Goal: Navigation & Orientation: Find specific page/section

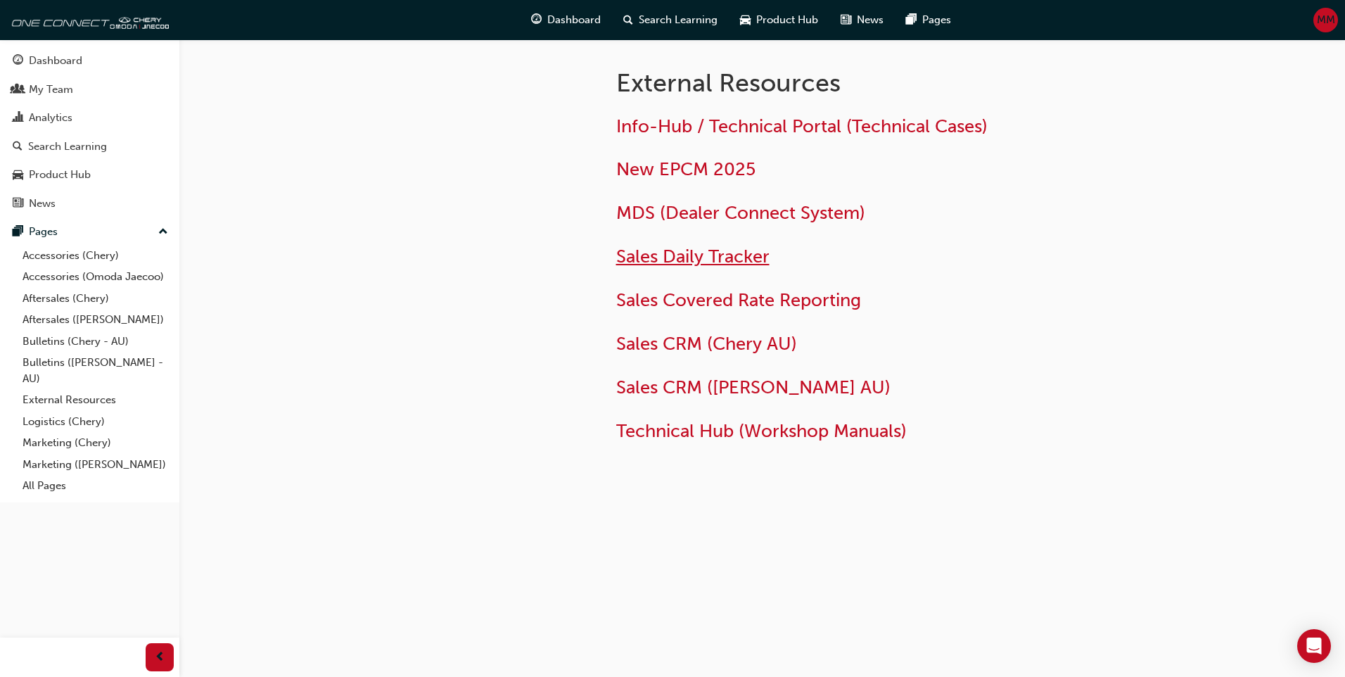
click at [699, 258] on span "Sales Daily Tracker" at bounding box center [692, 257] width 153 height 22
click at [708, 386] on span "Sales CRM ([PERSON_NAME] AU)" at bounding box center [753, 387] width 274 height 22
click at [49, 488] on link "All Pages" at bounding box center [95, 486] width 157 height 22
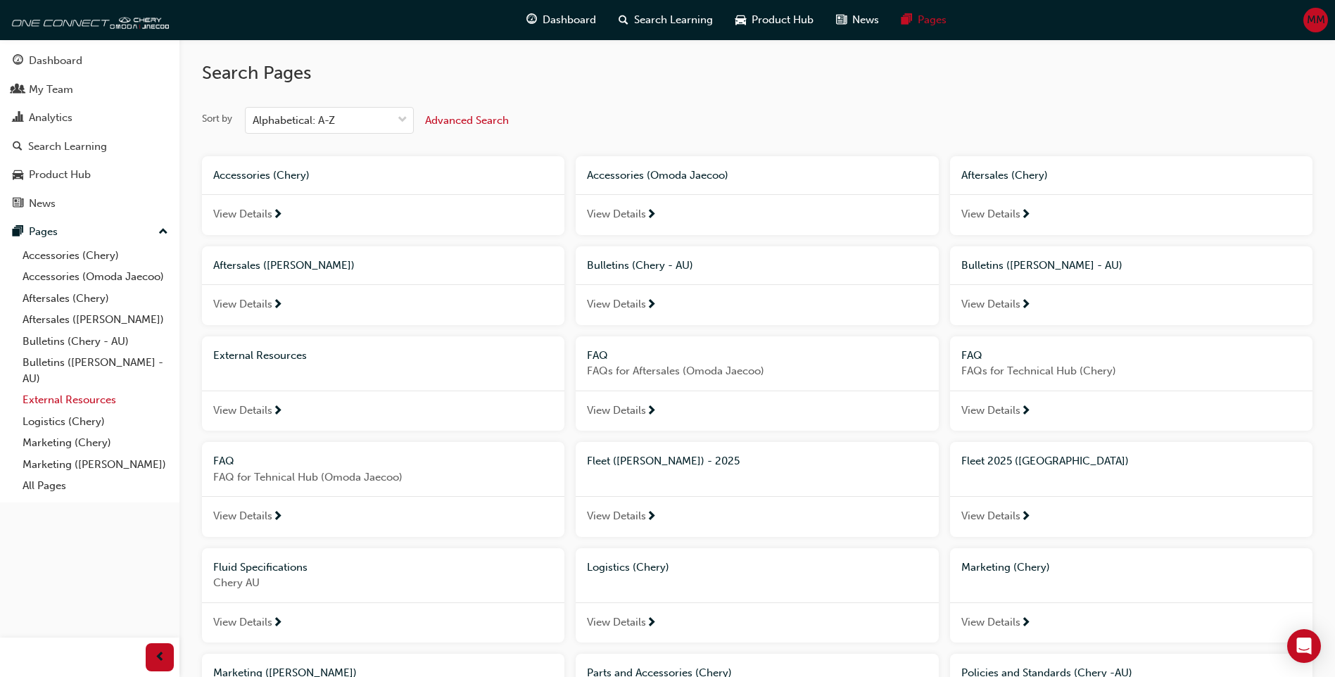
click at [48, 399] on link "External Resources" at bounding box center [95, 400] width 157 height 22
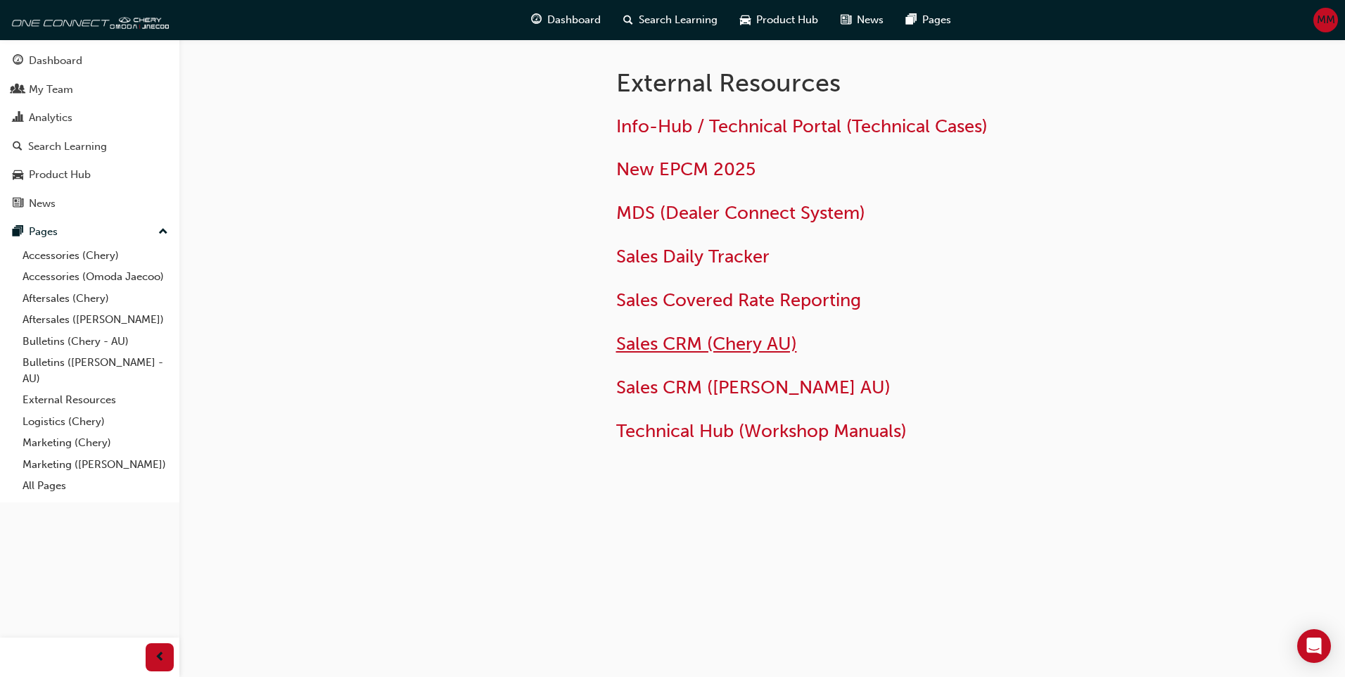
click at [721, 348] on span "Sales CRM (Chery AU)" at bounding box center [706, 344] width 181 height 22
click at [708, 389] on span "Sales CRM ([PERSON_NAME] AU)" at bounding box center [753, 387] width 274 height 22
click at [716, 386] on span "Sales CRM ([PERSON_NAME] AU)" at bounding box center [753, 387] width 274 height 22
click at [752, 390] on span "Sales CRM ([PERSON_NAME] AU)" at bounding box center [753, 387] width 274 height 22
click at [723, 391] on span "Sales CRM ([PERSON_NAME] AU)" at bounding box center [753, 387] width 274 height 22
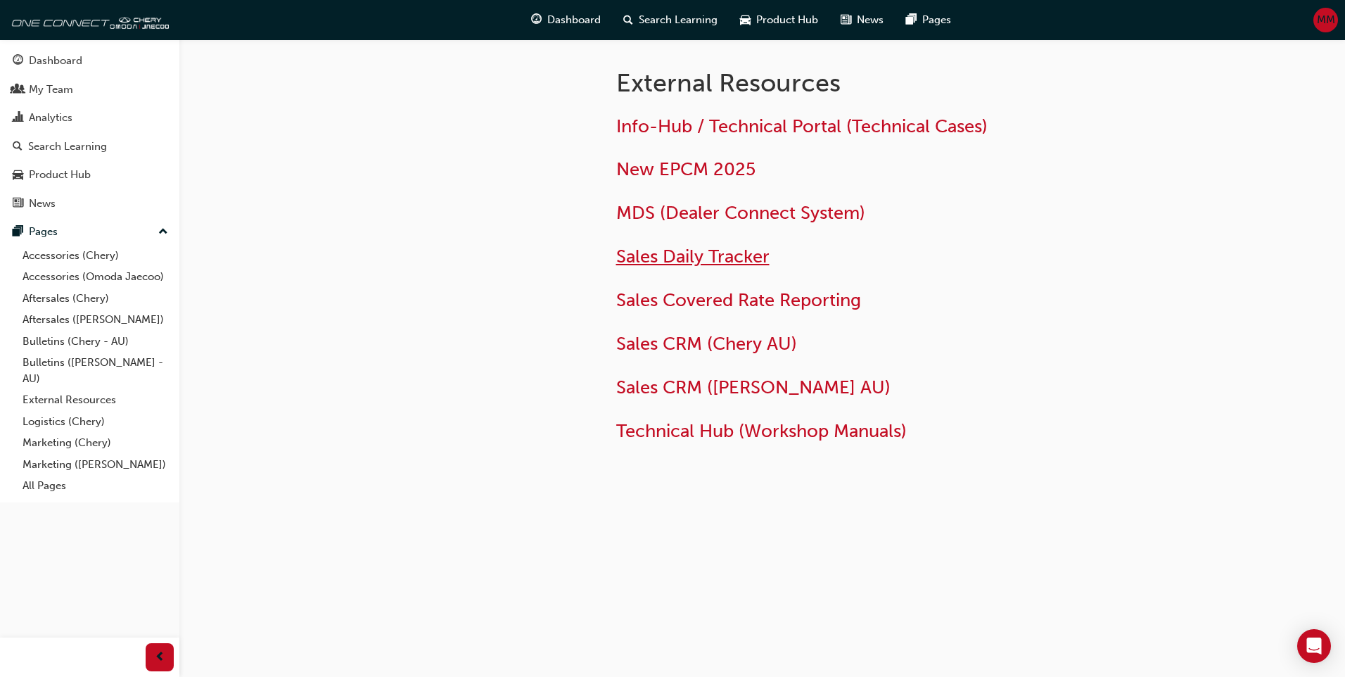
click at [695, 258] on span "Sales Daily Tracker" at bounding box center [692, 257] width 153 height 22
click at [704, 392] on span "Sales CRM ([PERSON_NAME] AU)" at bounding box center [753, 387] width 274 height 22
click at [706, 347] on span "Sales CRM (Chery AU)" at bounding box center [706, 344] width 181 height 22
click at [693, 389] on span "Sales CRM ([PERSON_NAME] AU)" at bounding box center [753, 387] width 274 height 22
